Goal: Information Seeking & Learning: Learn about a topic

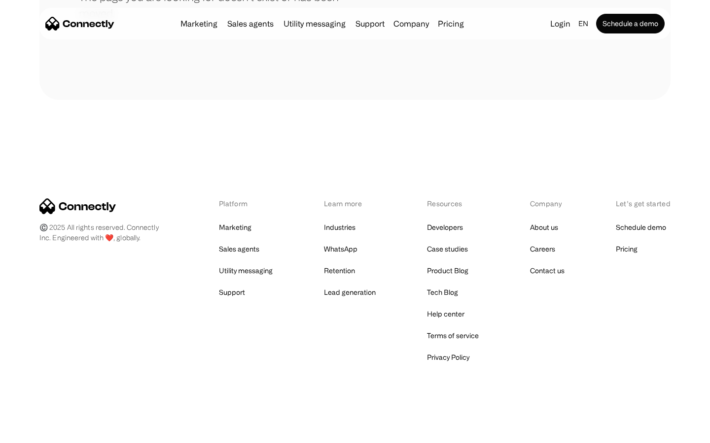
scroll to position [180, 0]
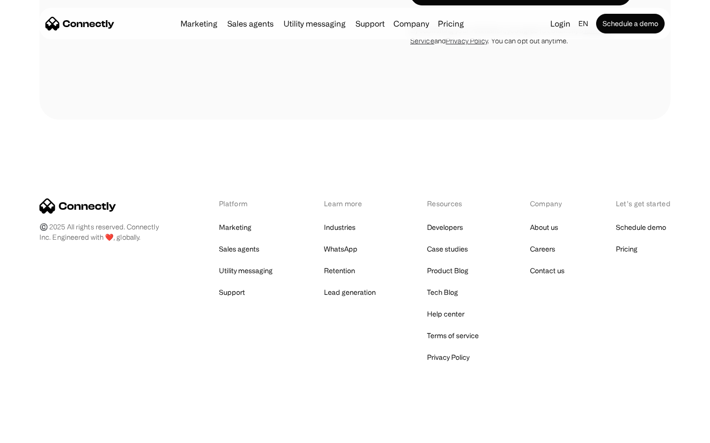
scroll to position [1864, 0]
